Goal: Information Seeking & Learning: Learn about a topic

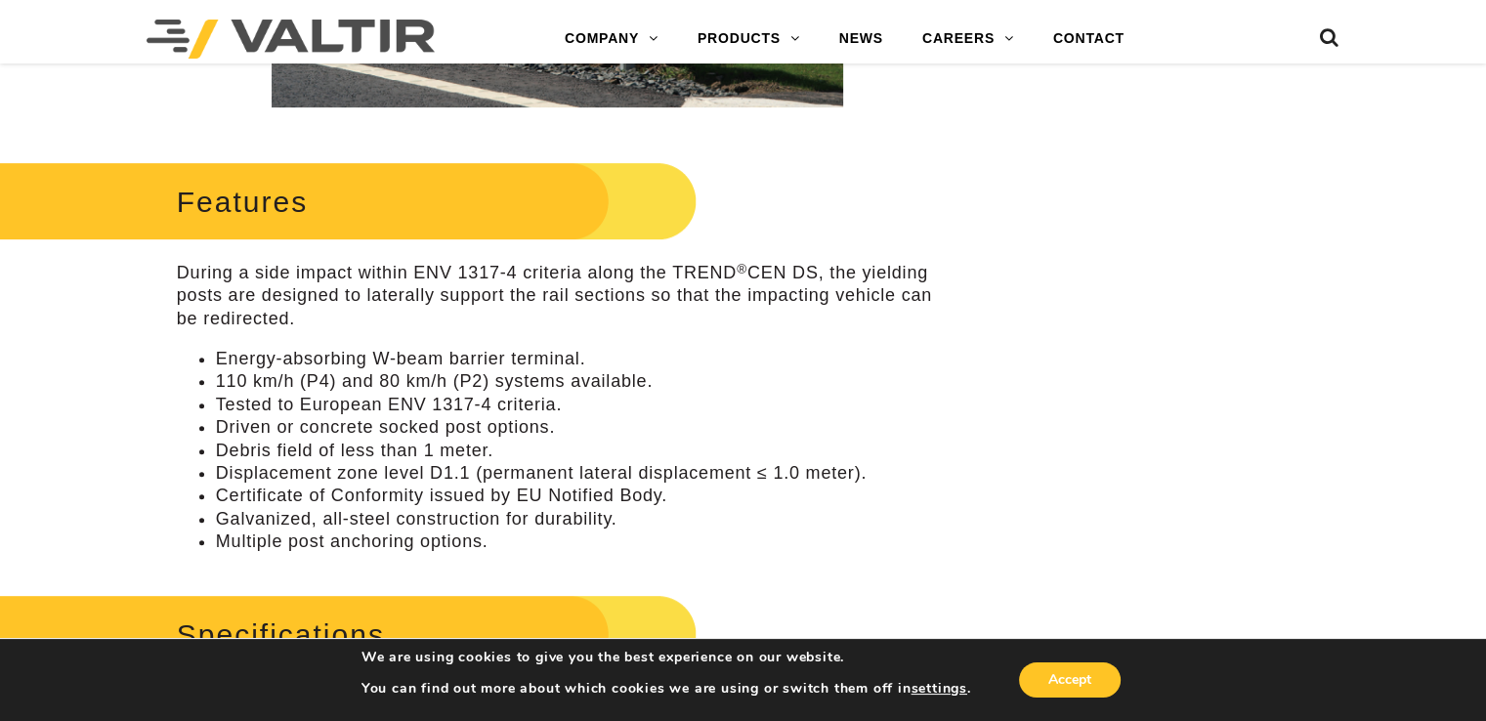
scroll to position [782, 0]
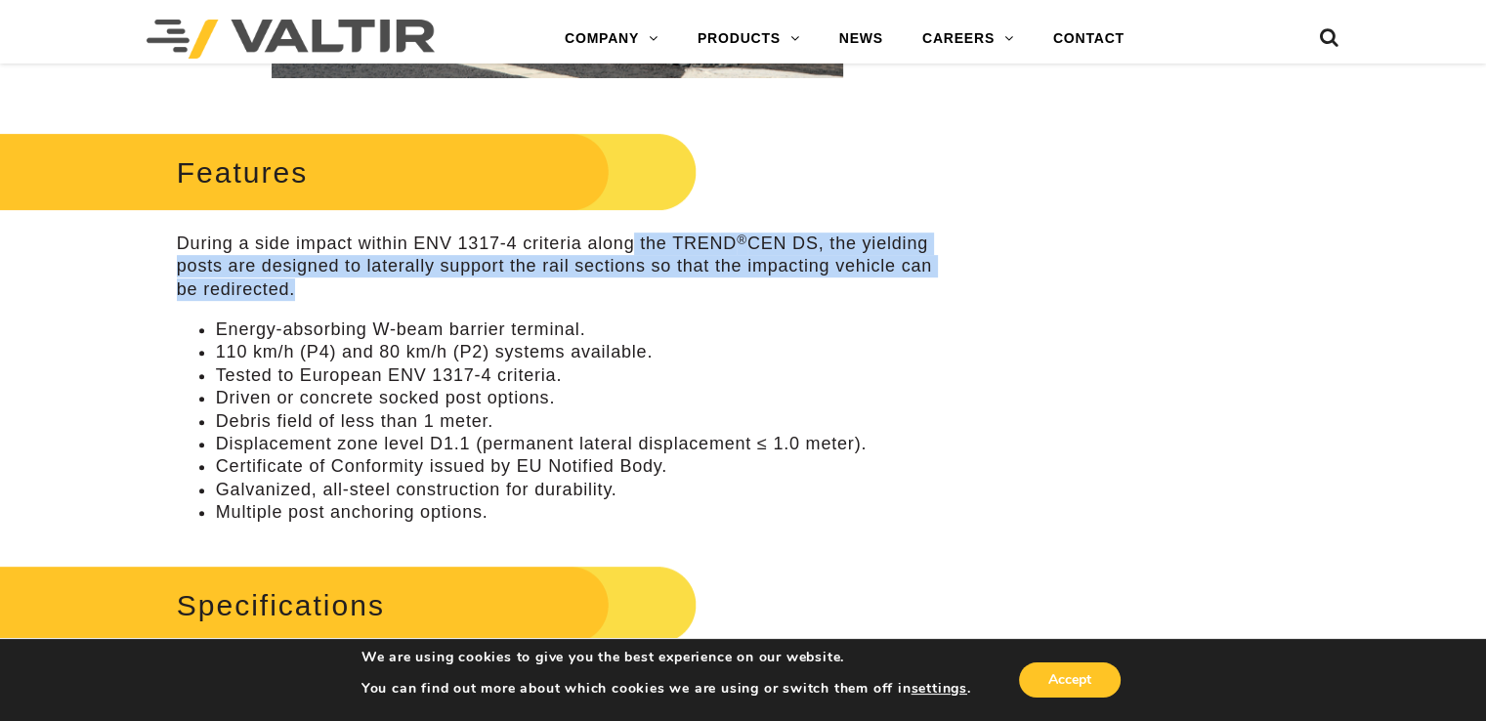
drag, startPoint x: 635, startPoint y: 246, endPoint x: 449, endPoint y: 282, distance: 189.1
click at [449, 282] on p "During a side impact within ENV 1317-4 criteria along the TREND ® CEN DS, the y…" at bounding box center [557, 267] width 761 height 68
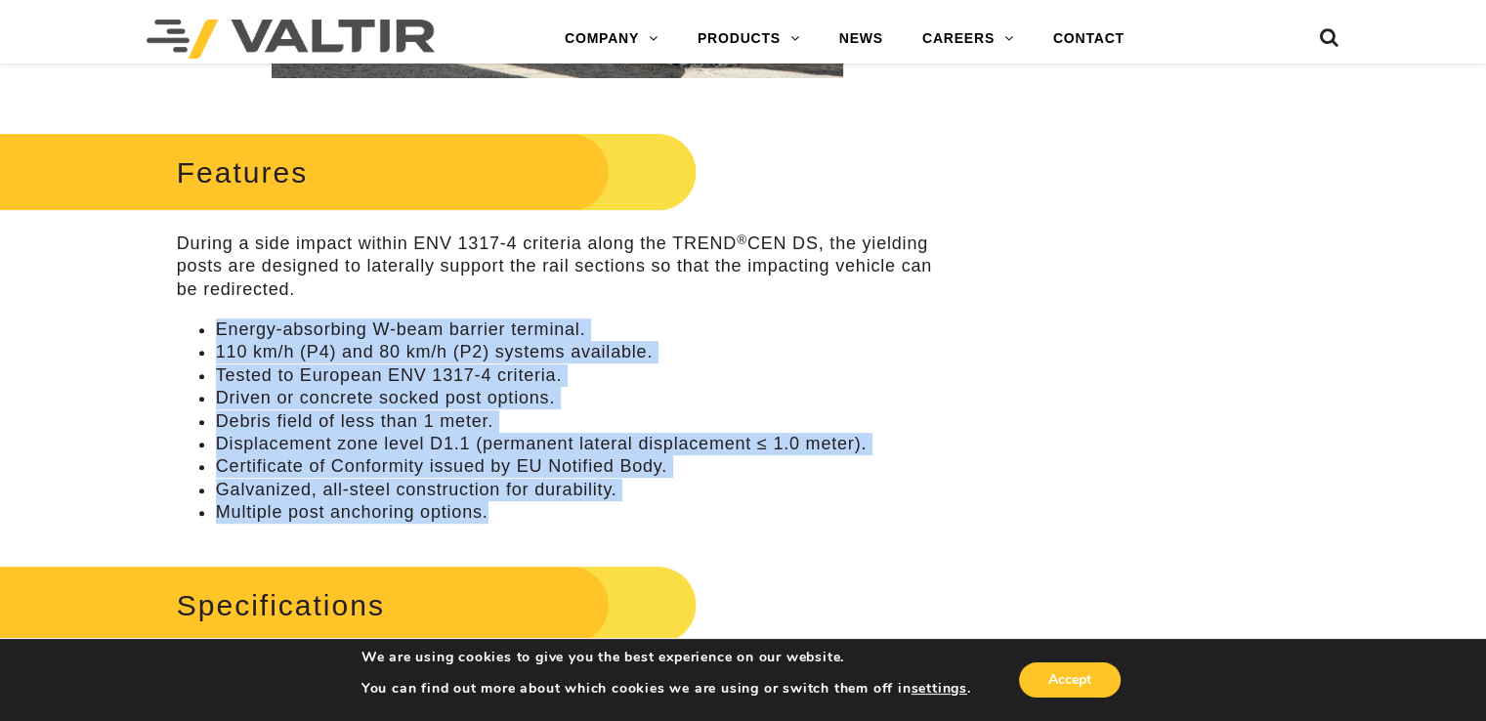
drag, startPoint x: 203, startPoint y: 325, endPoint x: 668, endPoint y: 513, distance: 501.4
click at [668, 513] on ul "Energy-absorbing W-beam barrier terminal. 110 km/h (P4) and 80 km/h (P2) system…" at bounding box center [557, 421] width 761 height 206
click at [668, 513] on li "Multiple post anchoring options." at bounding box center [577, 512] width 722 height 22
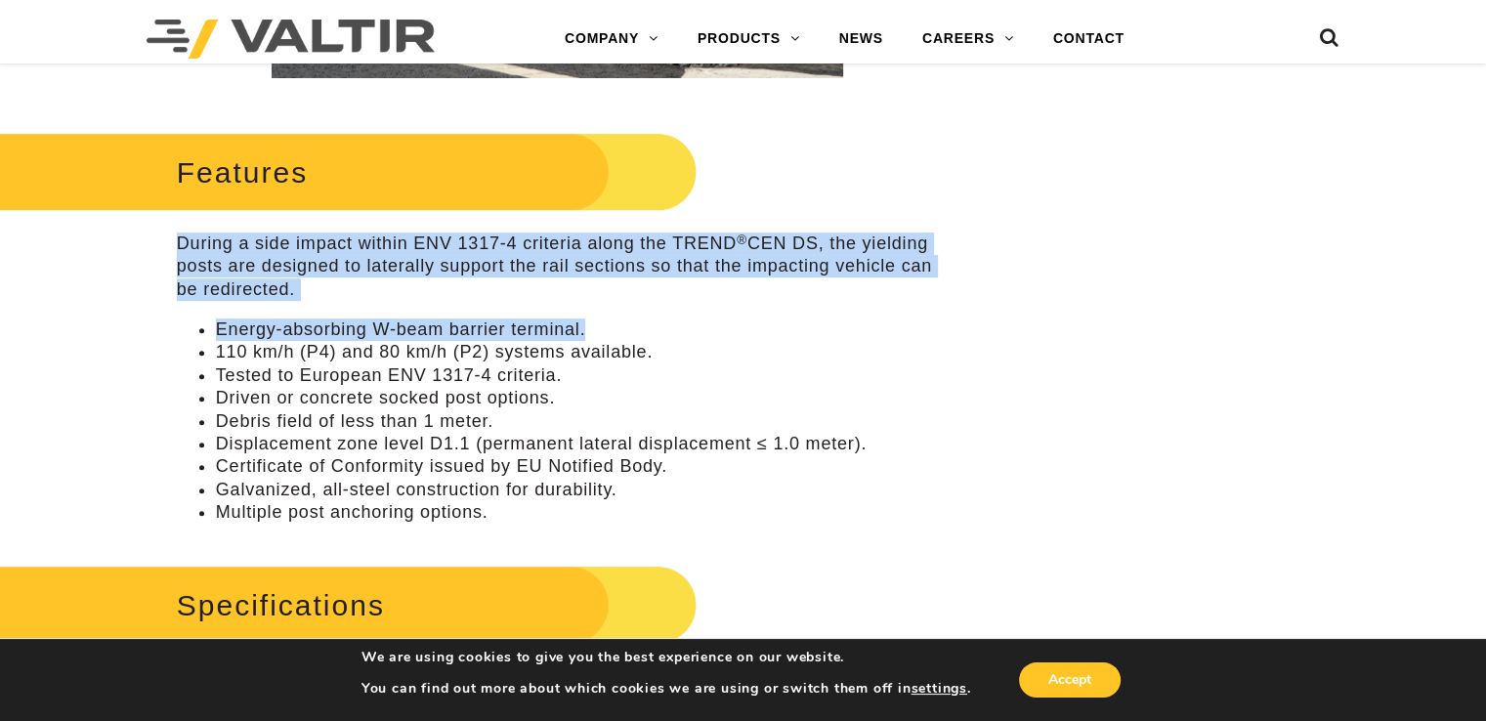
drag, startPoint x: 179, startPoint y: 243, endPoint x: 638, endPoint y: 307, distance: 463.5
click at [638, 307] on div "Features During a side impact within ENV 1317-4 criteria along the TREND ® CEN …" at bounding box center [557, 326] width 761 height 398
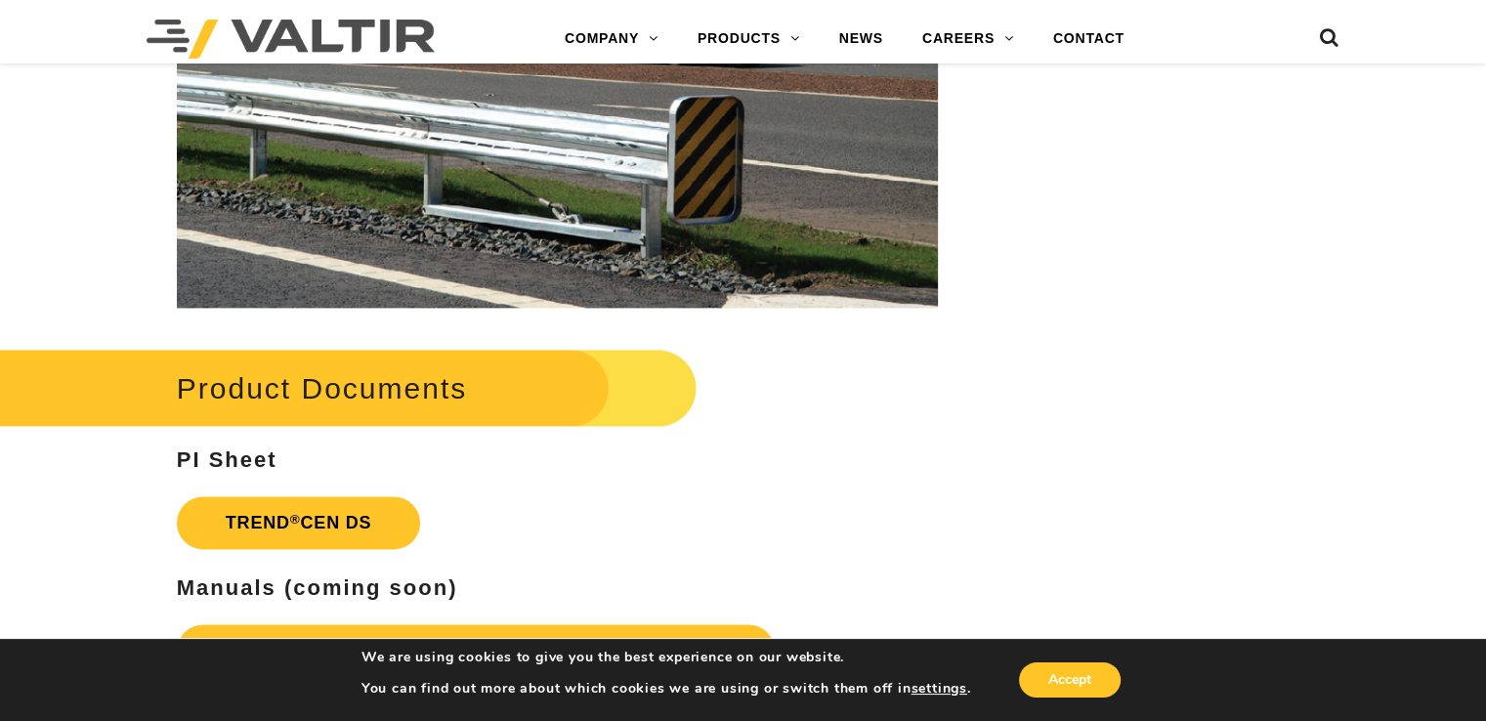
scroll to position [2865, 0]
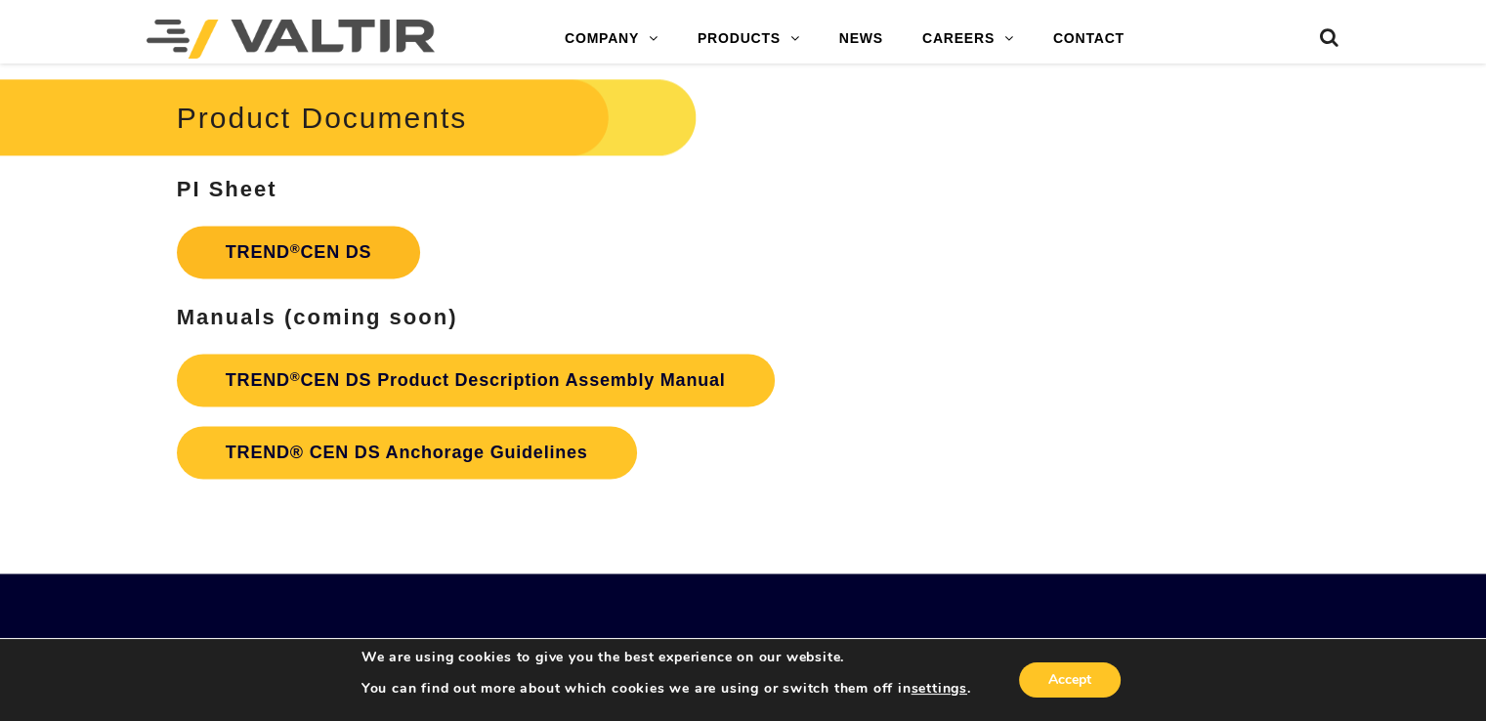
click at [336, 254] on link "TREND ® CEN DS" at bounding box center [299, 252] width 244 height 53
